Goal: Find specific page/section: Find specific page/section

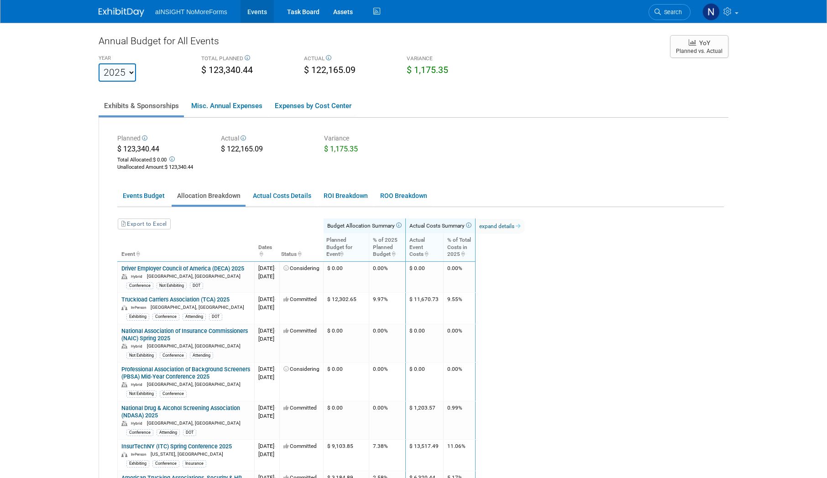
click at [253, 10] on link "Events" at bounding box center [256, 11] width 33 height 23
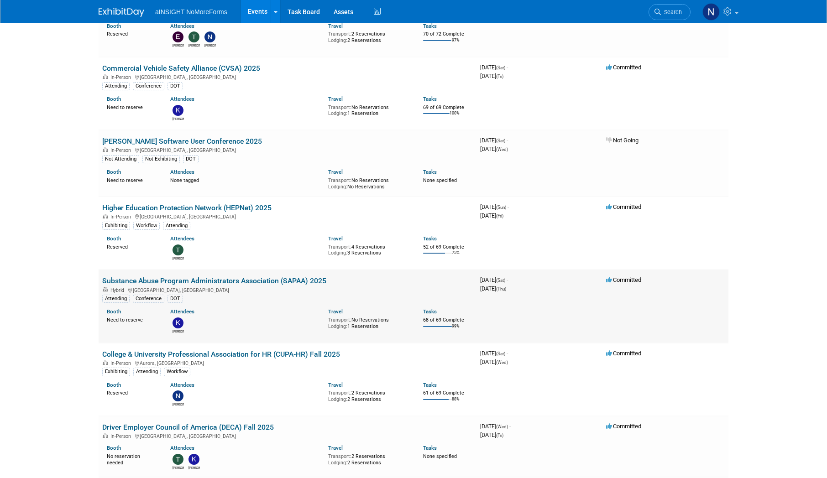
scroll to position [137, 0]
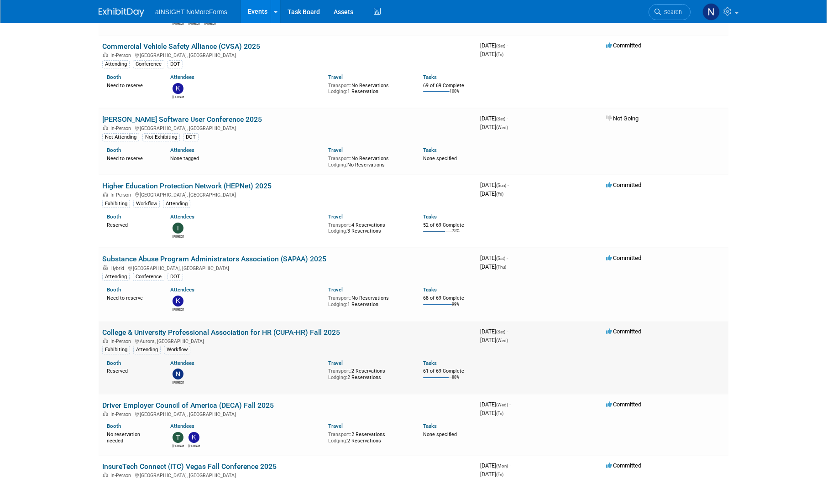
click at [273, 333] on link "College & University Professional Association for HR (CUPA-HR) Fall 2025" at bounding box center [221, 332] width 238 height 9
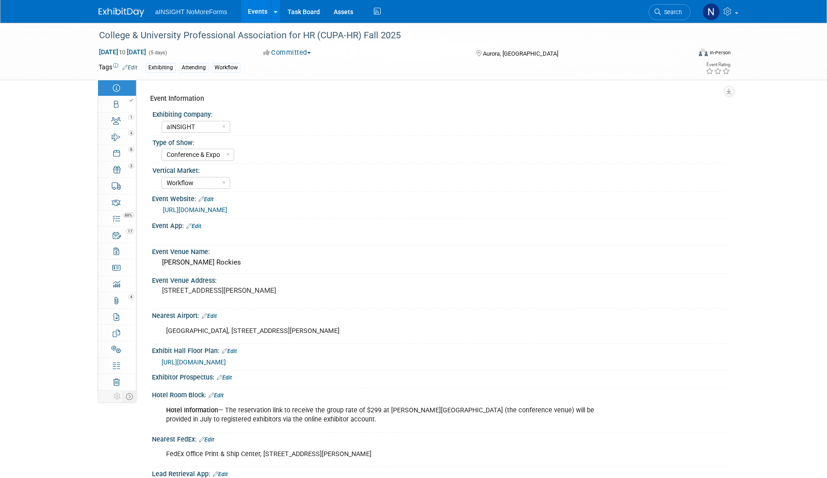
select select "aINSIGHT"
select select "Conference & Expo"
select select "Workflow"
click at [113, 107] on link "Booth" at bounding box center [117, 104] width 38 height 16
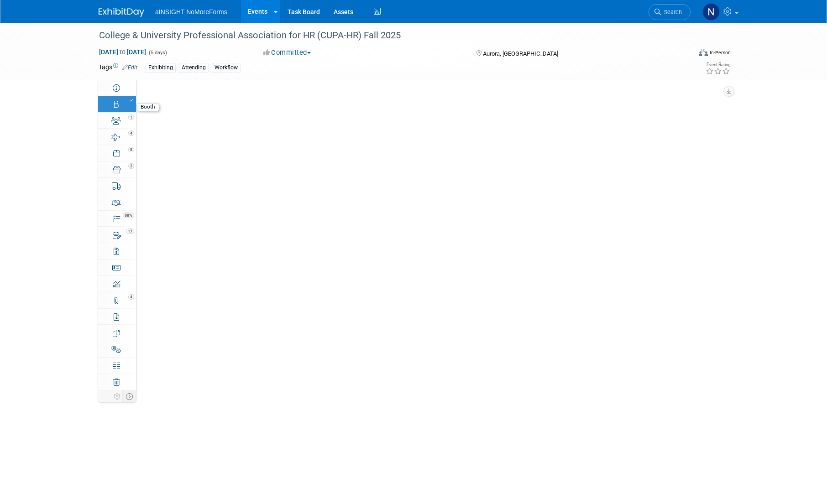
select select "aINSIGHT"
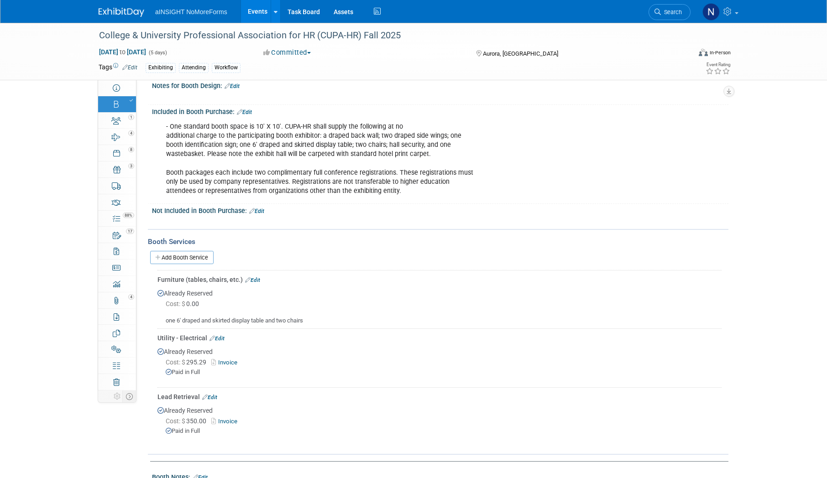
scroll to position [319, 0]
click at [233, 360] on link "Invoice" at bounding box center [226, 363] width 30 height 7
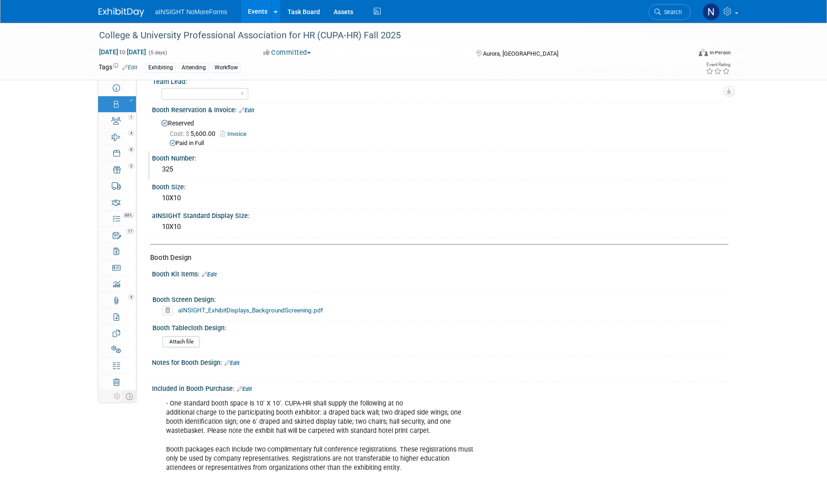
scroll to position [0, 0]
